Goal: Check status

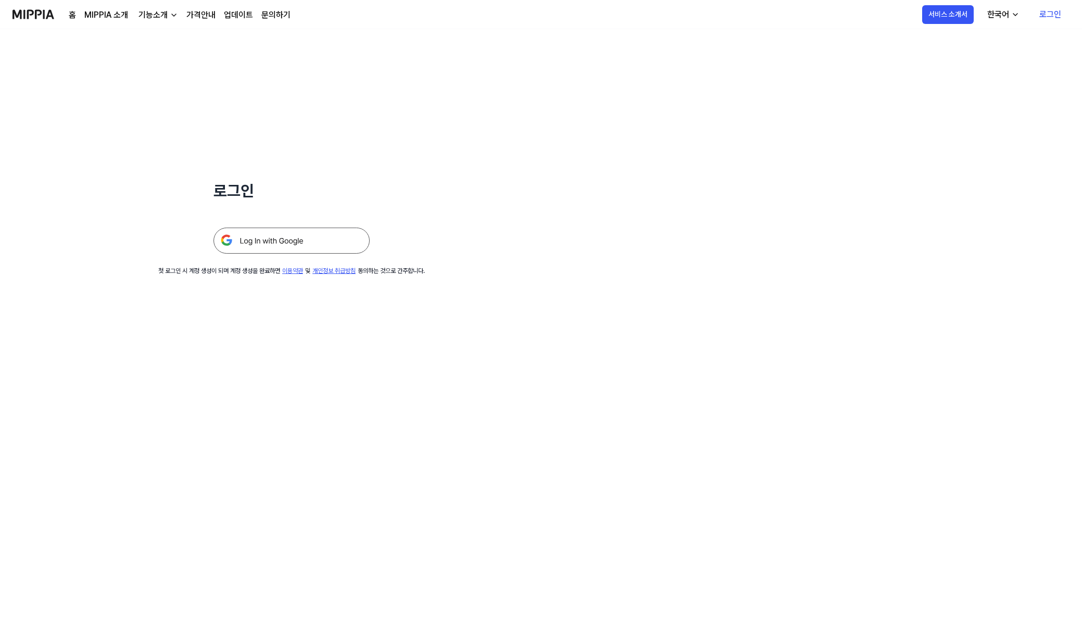
click at [254, 260] on div "로그인 첫 로그인 시 계정 생성이 되며 계정 생성을 완료하면 이용약관 및 개인정보 취급방침 동의하는 것으로 간주합니다." at bounding box center [291, 152] width 583 height 246
click at [272, 242] on img at bounding box center [292, 241] width 156 height 26
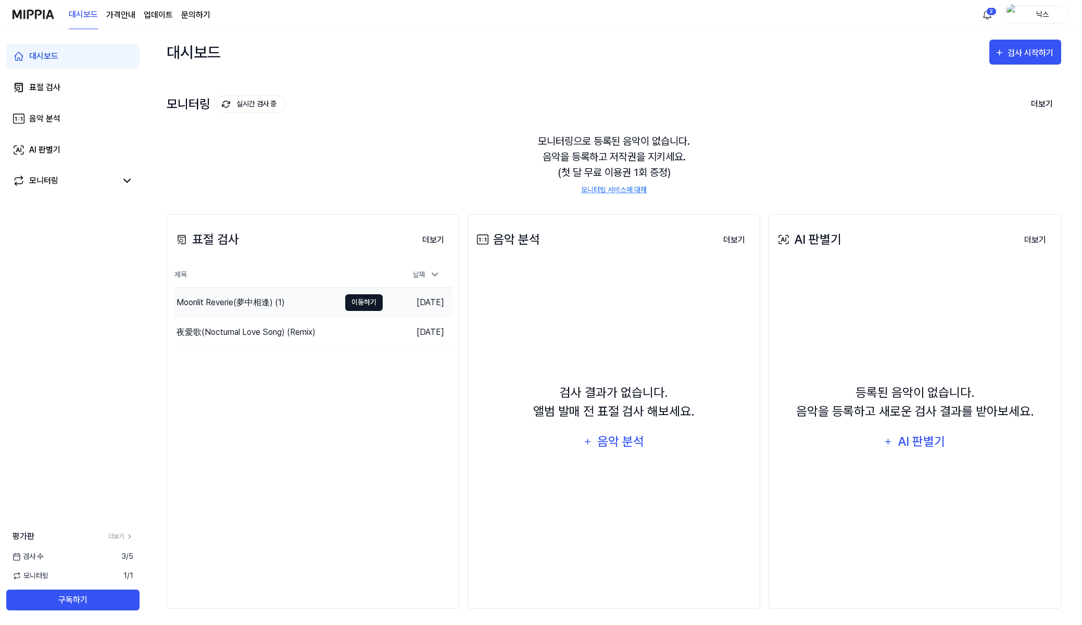
click at [375, 306] on button "이동하기" at bounding box center [364, 302] width 38 height 17
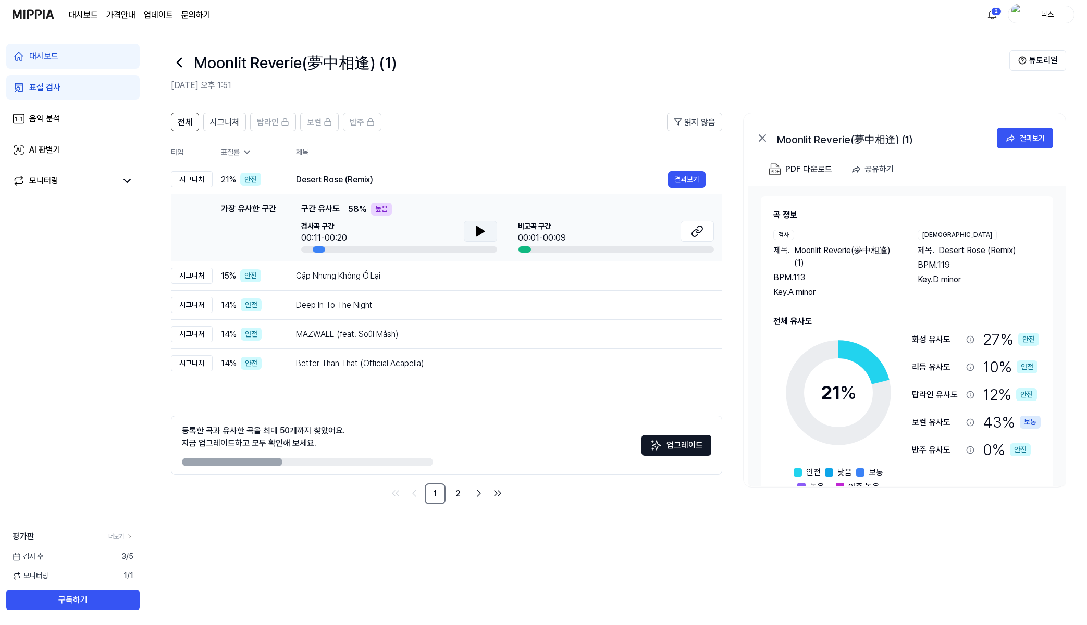
click at [482, 228] on icon at bounding box center [480, 231] width 13 height 13
click at [482, 229] on icon at bounding box center [482, 231] width 2 height 8
click at [470, 232] on button at bounding box center [480, 231] width 33 height 21
click at [467, 221] on button at bounding box center [480, 231] width 33 height 21
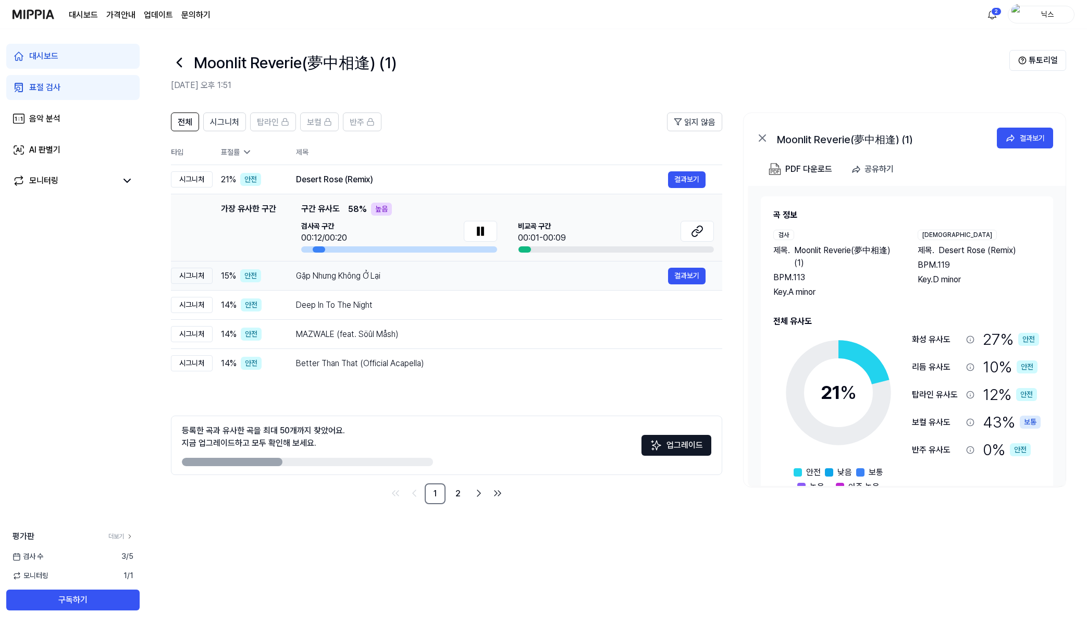
drag, startPoint x: 477, startPoint y: 230, endPoint x: 561, endPoint y: 282, distance: 98.7
click at [477, 229] on icon at bounding box center [478, 231] width 2 height 8
click at [469, 231] on button at bounding box center [480, 231] width 33 height 21
drag, startPoint x: 308, startPoint y: 241, endPoint x: 356, endPoint y: 238, distance: 48.5
click at [356, 238] on div "검사곡 구간 00:15/00:20" at bounding box center [399, 232] width 196 height 23
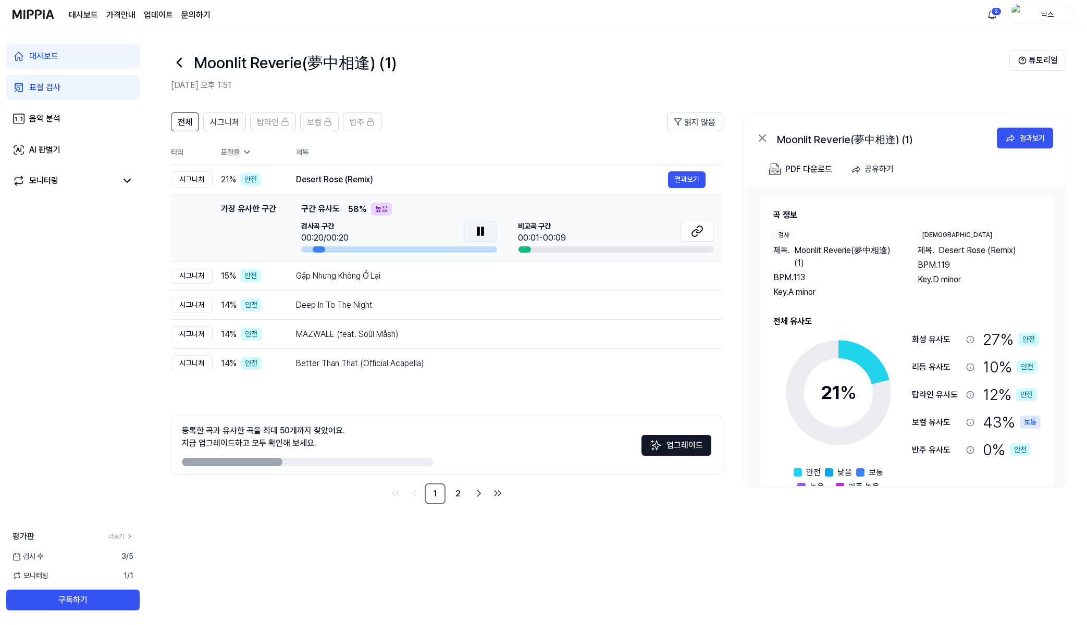
click at [487, 233] on button at bounding box center [480, 231] width 33 height 21
click at [469, 233] on button at bounding box center [480, 231] width 33 height 21
click at [705, 241] on button at bounding box center [696, 231] width 33 height 21
